Goal: Transaction & Acquisition: Purchase product/service

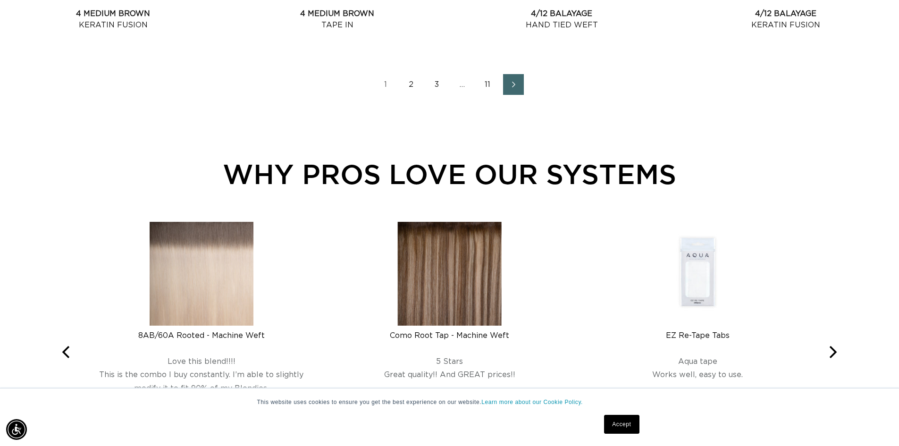
scroll to position [0, 1664]
click at [241, 303] on img at bounding box center [202, 274] width 104 height 104
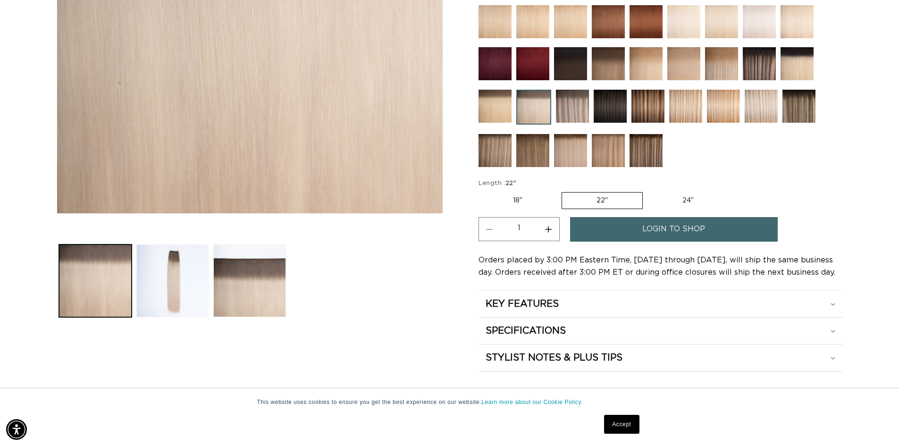
scroll to position [0, 832]
click at [515, 199] on label "18" Variant sold out or unavailable" at bounding box center [518, 201] width 78 height 16
click at [481, 191] on input "18" Variant sold out or unavailable" at bounding box center [481, 190] width 0 height 0
radio input "true"
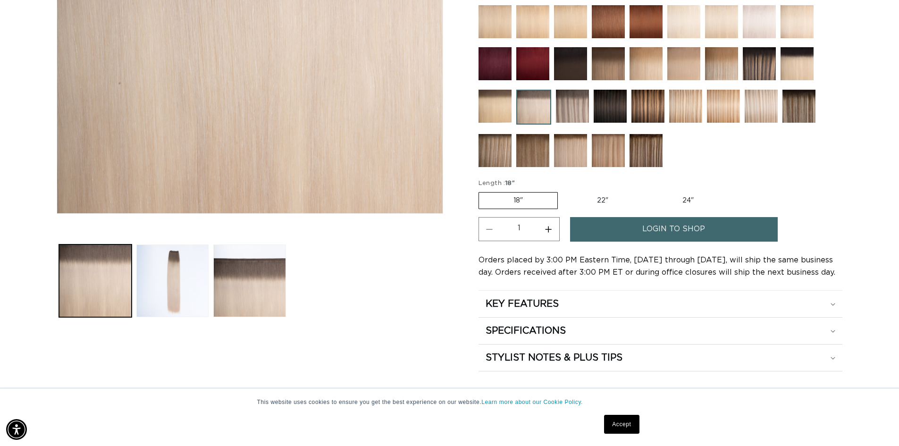
click at [569, 119] on img at bounding box center [572, 106] width 33 height 33
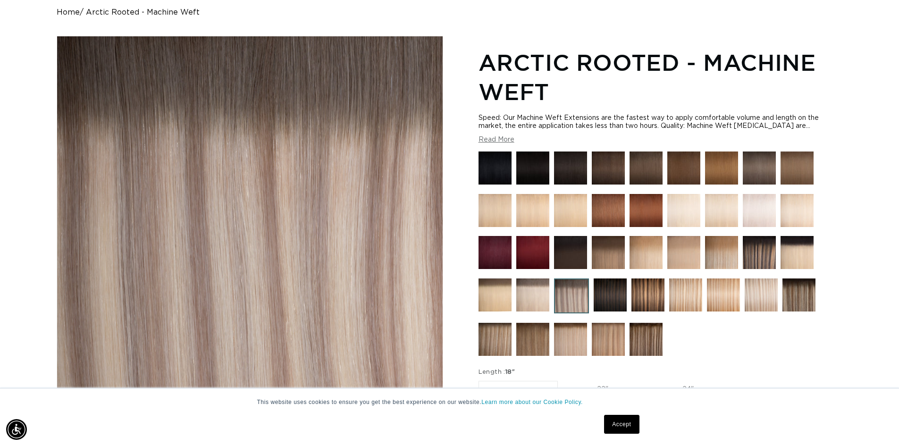
click at [537, 294] on img at bounding box center [532, 294] width 33 height 33
